Goal: Task Accomplishment & Management: Use online tool/utility

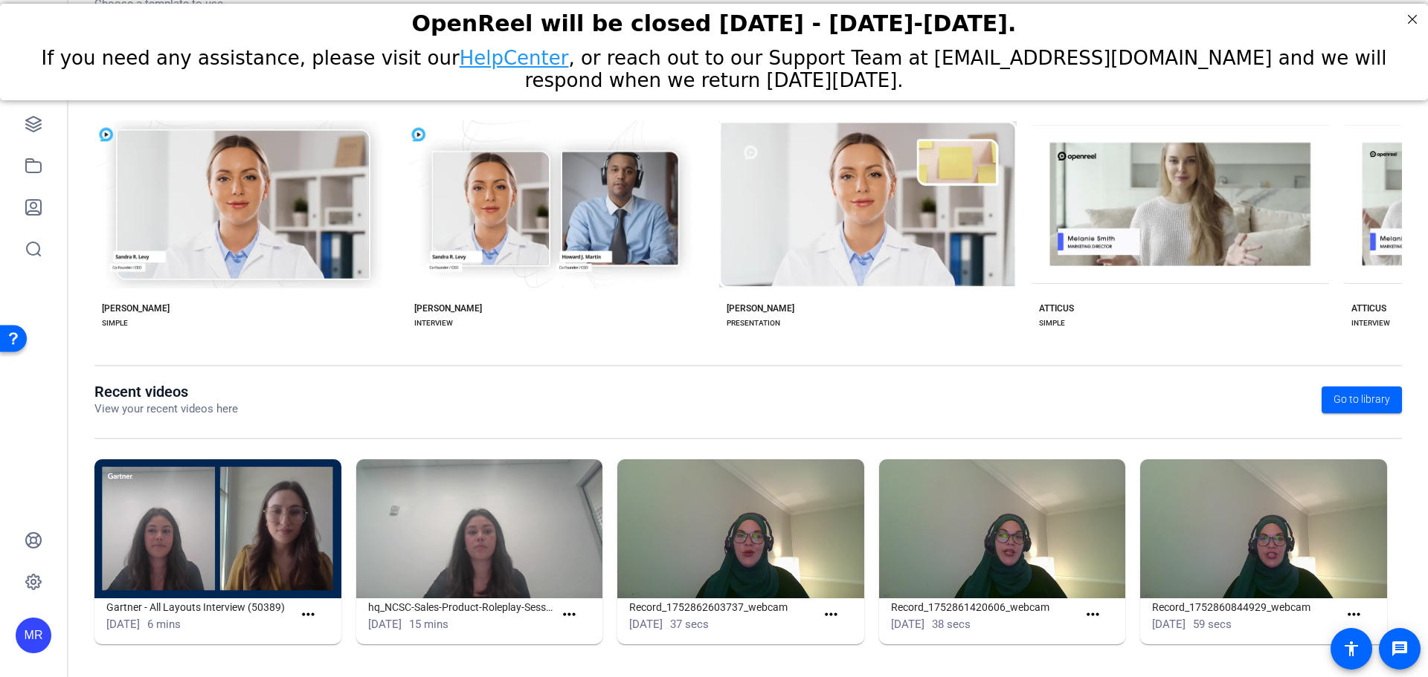
click at [184, 494] on img at bounding box center [217, 528] width 247 height 139
click at [317, 613] on span at bounding box center [311, 616] width 36 height 36
click at [309, 622] on mat-icon "more_horiz" at bounding box center [308, 615] width 19 height 19
click at [182, 602] on div at bounding box center [714, 338] width 1428 height 677
click at [33, 135] on link at bounding box center [34, 124] width 36 height 36
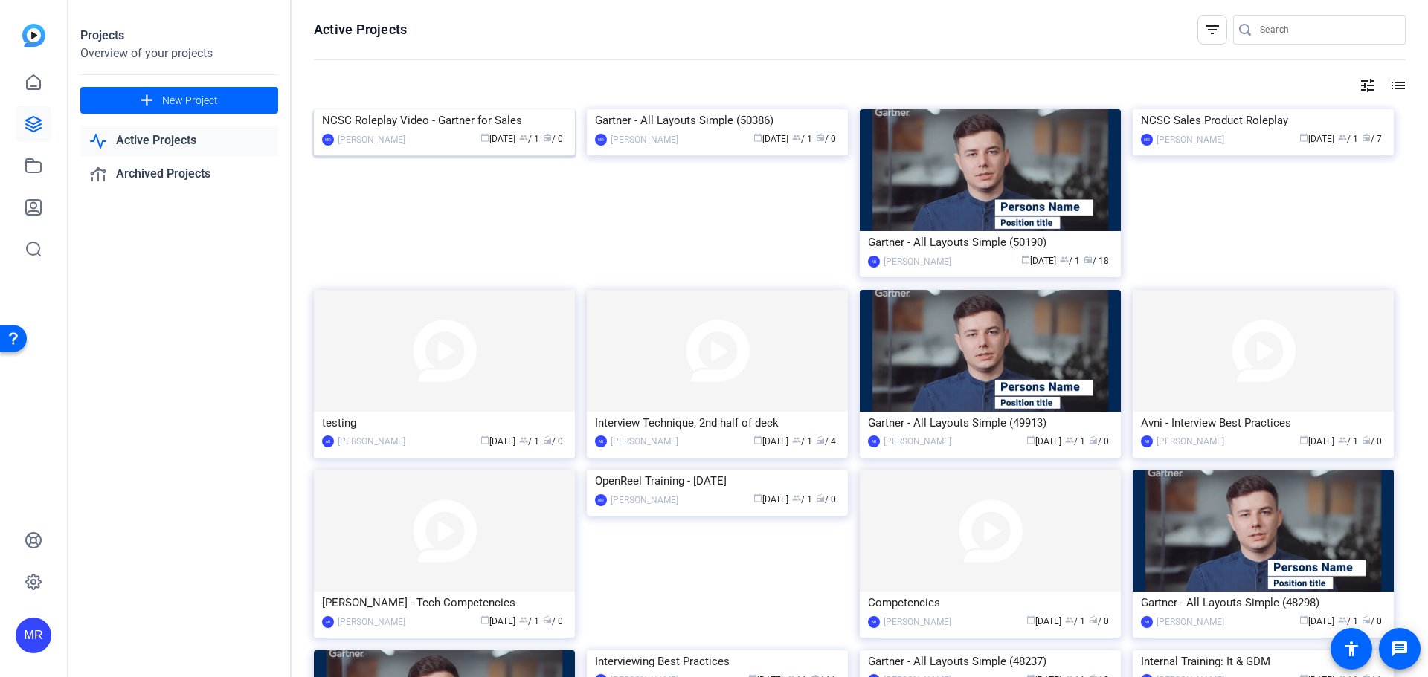
click at [427, 132] on div "NCSC Roleplay Video - Gartner for Sales" at bounding box center [444, 120] width 245 height 22
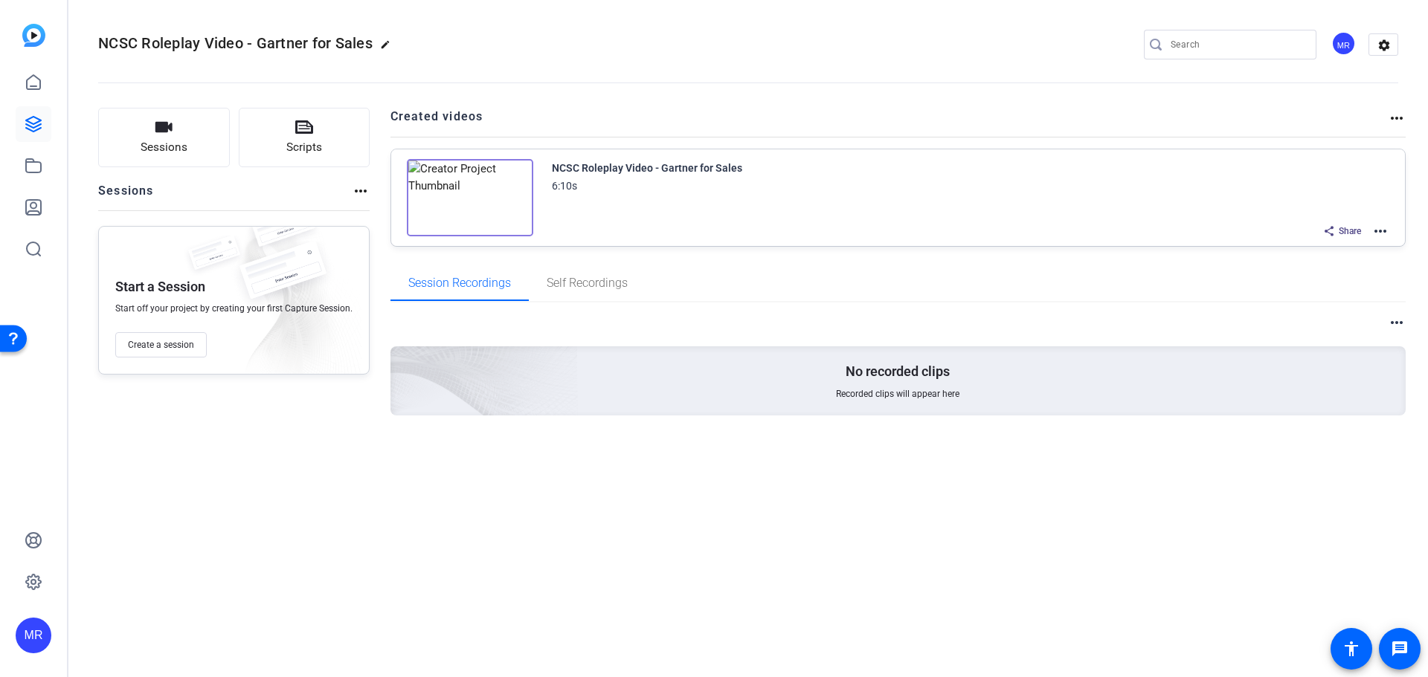
click at [1388, 237] on mat-icon "more_horiz" at bounding box center [1380, 231] width 18 height 18
click at [1360, 246] on span "Edit in Creator" at bounding box center [1325, 249] width 103 height 18
